Goal: Communication & Community: Participate in discussion

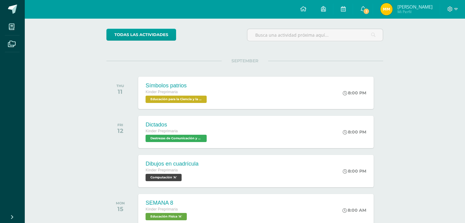
scroll to position [42, 0]
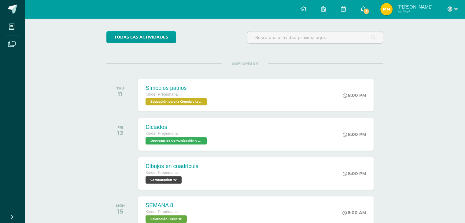
click at [366, 9] on span "1" at bounding box center [366, 11] width 7 height 7
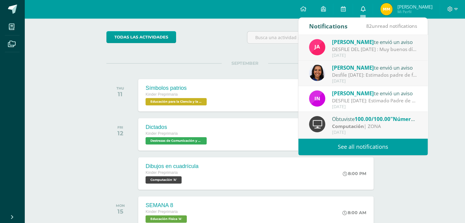
click at [362, 10] on icon at bounding box center [363, 9] width 5 height 6
click at [359, 48] on div "DESFILE DEL [DATE] : Muy buenos días, queridos padres de familia, por este medi…" at bounding box center [374, 49] width 85 height 7
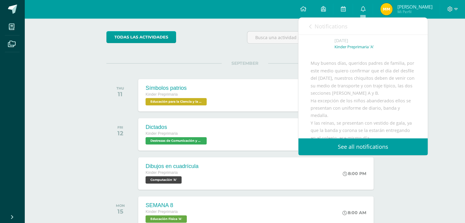
scroll to position [0, 0]
